Goal: Information Seeking & Learning: Understand process/instructions

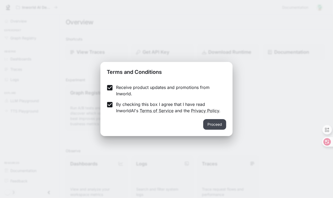
click at [208, 121] on button "Proceed" at bounding box center [214, 124] width 23 height 11
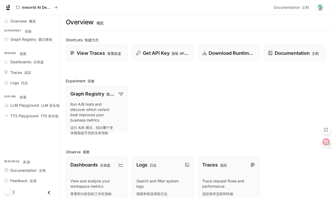
scroll to position [62, 0]
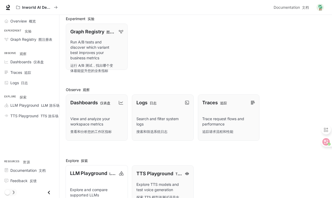
click at [77, 187] on p "Explore and compare supported LLMs 探索和比较受支持的 LLMs" at bounding box center [96, 197] width 53 height 20
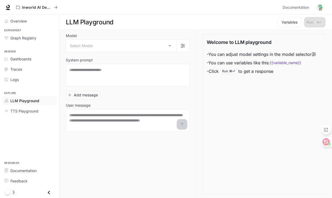
scroll to position [1, 0]
click at [162, 36] on body "Skip to main content Inworld AI Demos Inworld AI 演示 Documentation 文档 Documentat…" at bounding box center [166, 99] width 332 height 199
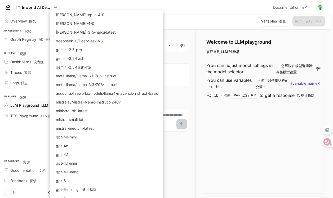
click at [236, 112] on div at bounding box center [166, 99] width 333 height 198
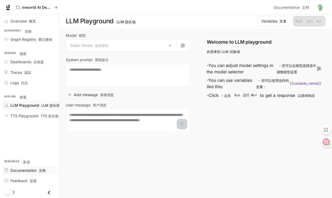
click at [25, 174] on span "Documentation 文档" at bounding box center [27, 171] width 35 height 6
